Goal: Find specific page/section: Find specific page/section

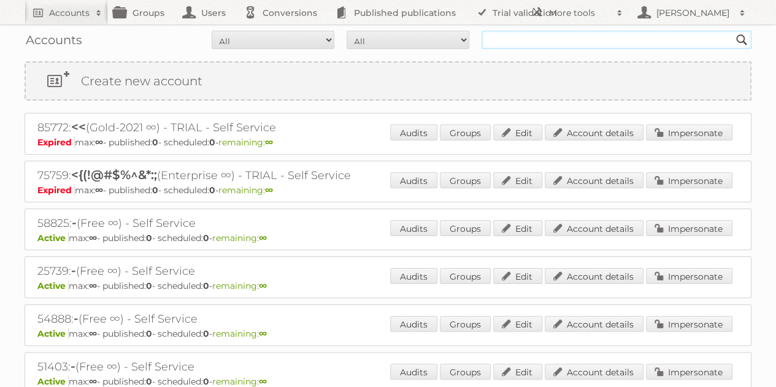
click at [501, 34] on input "text" at bounding box center [617, 40] width 270 height 18
type input "the white company"
click at [733, 31] on input "Search" at bounding box center [742, 40] width 18 height 18
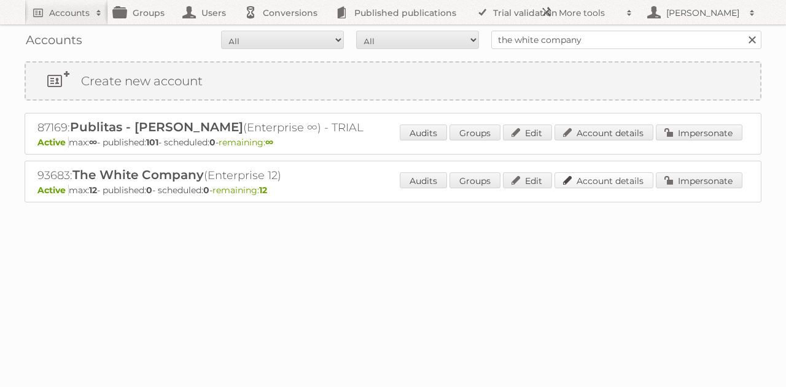
click at [589, 177] on link "Account details" at bounding box center [603, 180] width 99 height 16
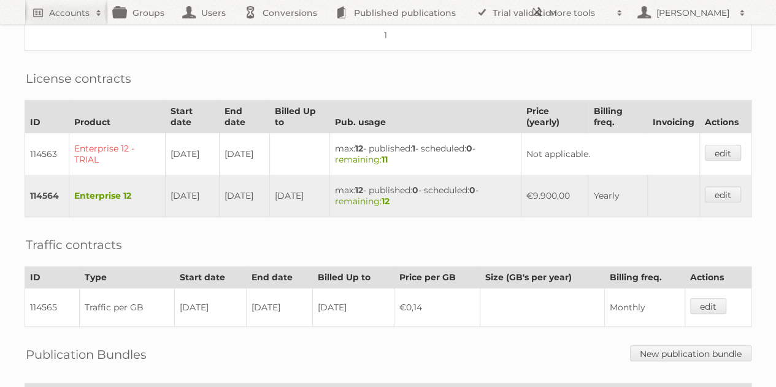
scroll to position [271, 0]
